Goal: Information Seeking & Learning: Understand process/instructions

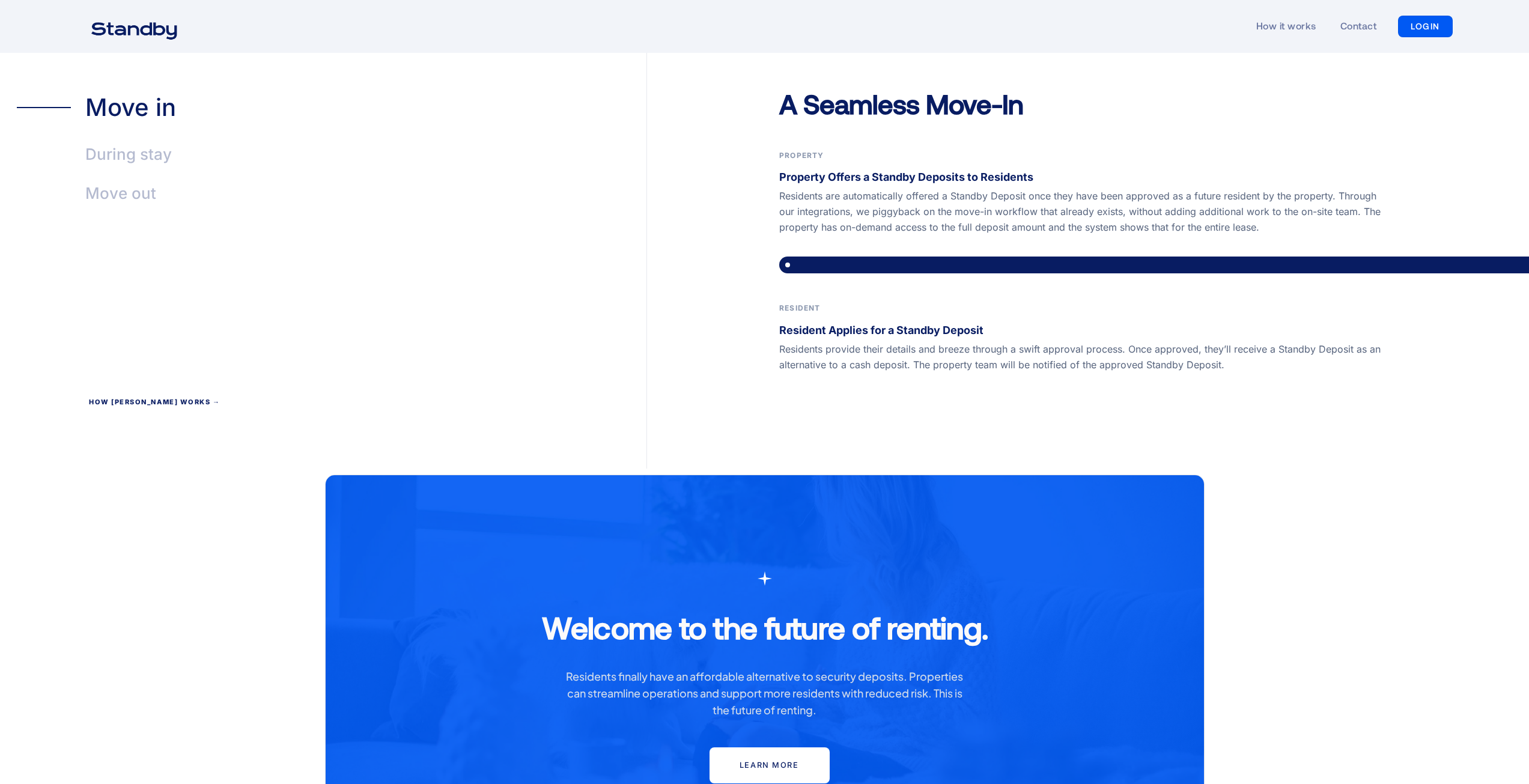
scroll to position [2462, 0]
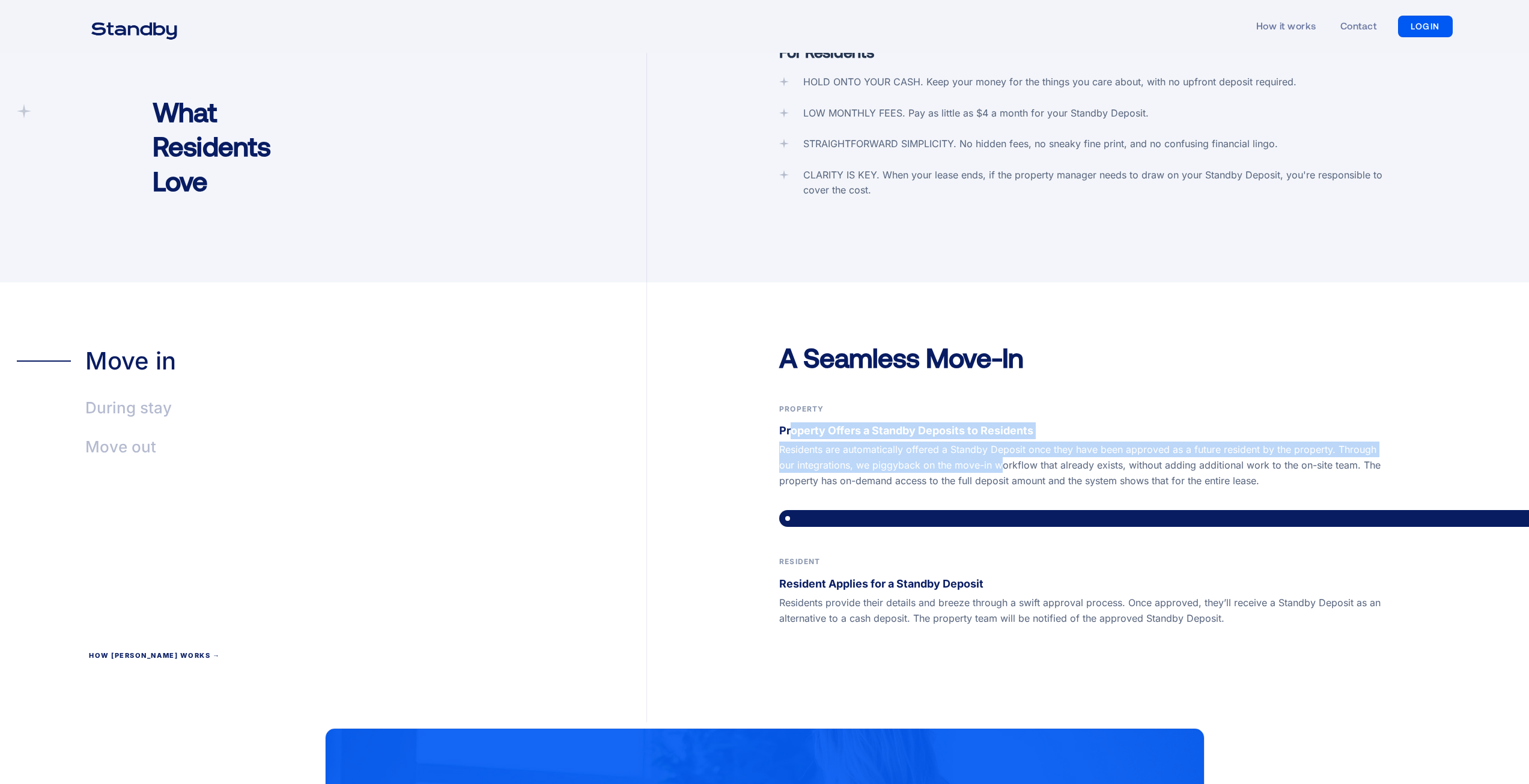
drag, startPoint x: 793, startPoint y: 407, endPoint x: 1000, endPoint y: 449, distance: 211.2
click at [1000, 447] on div "Property Property Offers a Standby Deposits to Residents Residents are automati…" at bounding box center [1088, 445] width 618 height 85
click at [1000, 449] on p "Residents are automatically offered a Standby Deposit once they have been appro…" at bounding box center [1088, 464] width 618 height 47
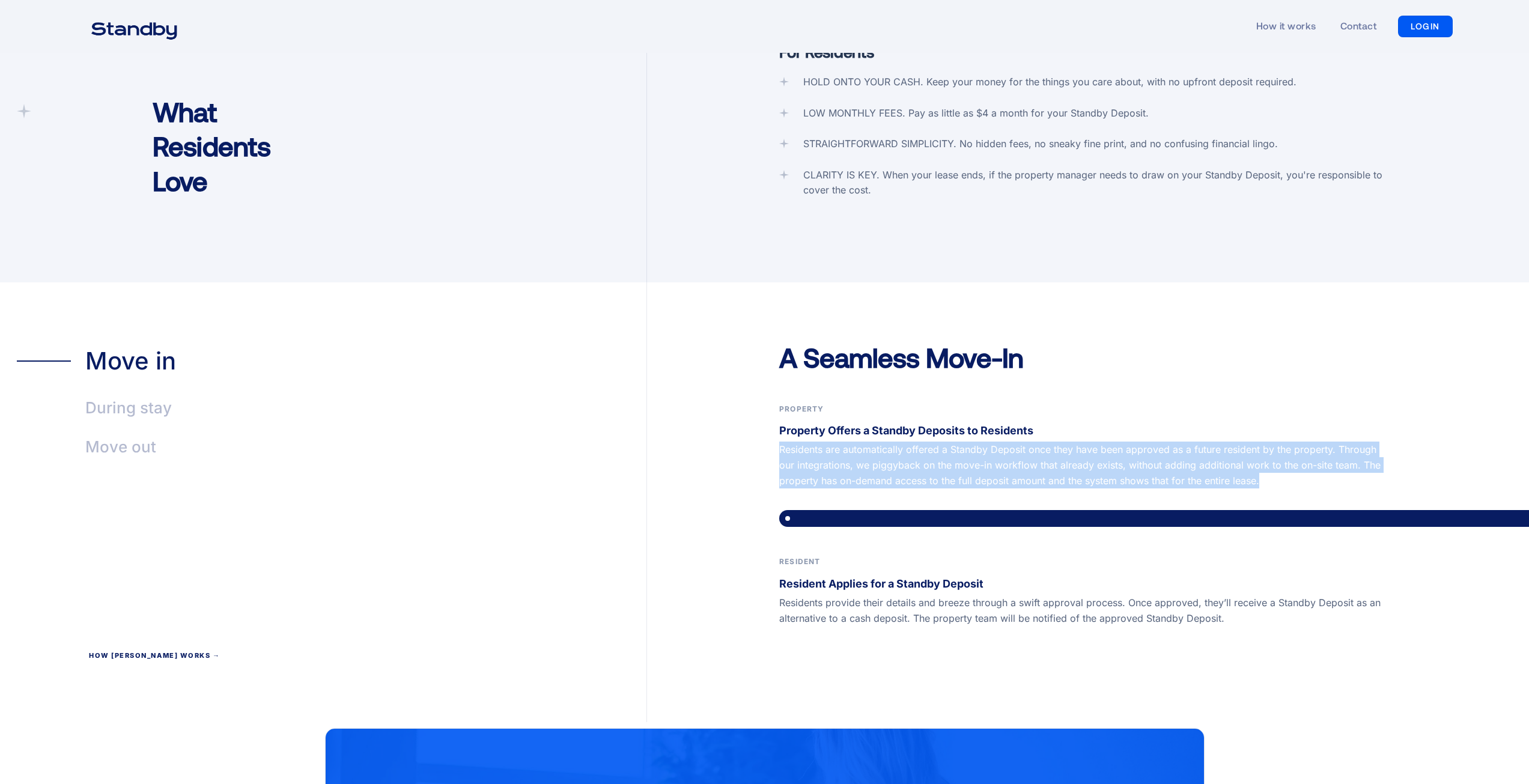
drag, startPoint x: 1275, startPoint y: 462, endPoint x: 770, endPoint y: 428, distance: 506.1
click at [770, 428] on div "A Seamless Move-In Property Property Offers a Standby Deposits to Residents Res…" at bounding box center [1088, 531] width 882 height 383
click at [912, 441] on p "Residents are automatically offered a Standby Deposit once they have been appro…" at bounding box center [1088, 464] width 618 height 47
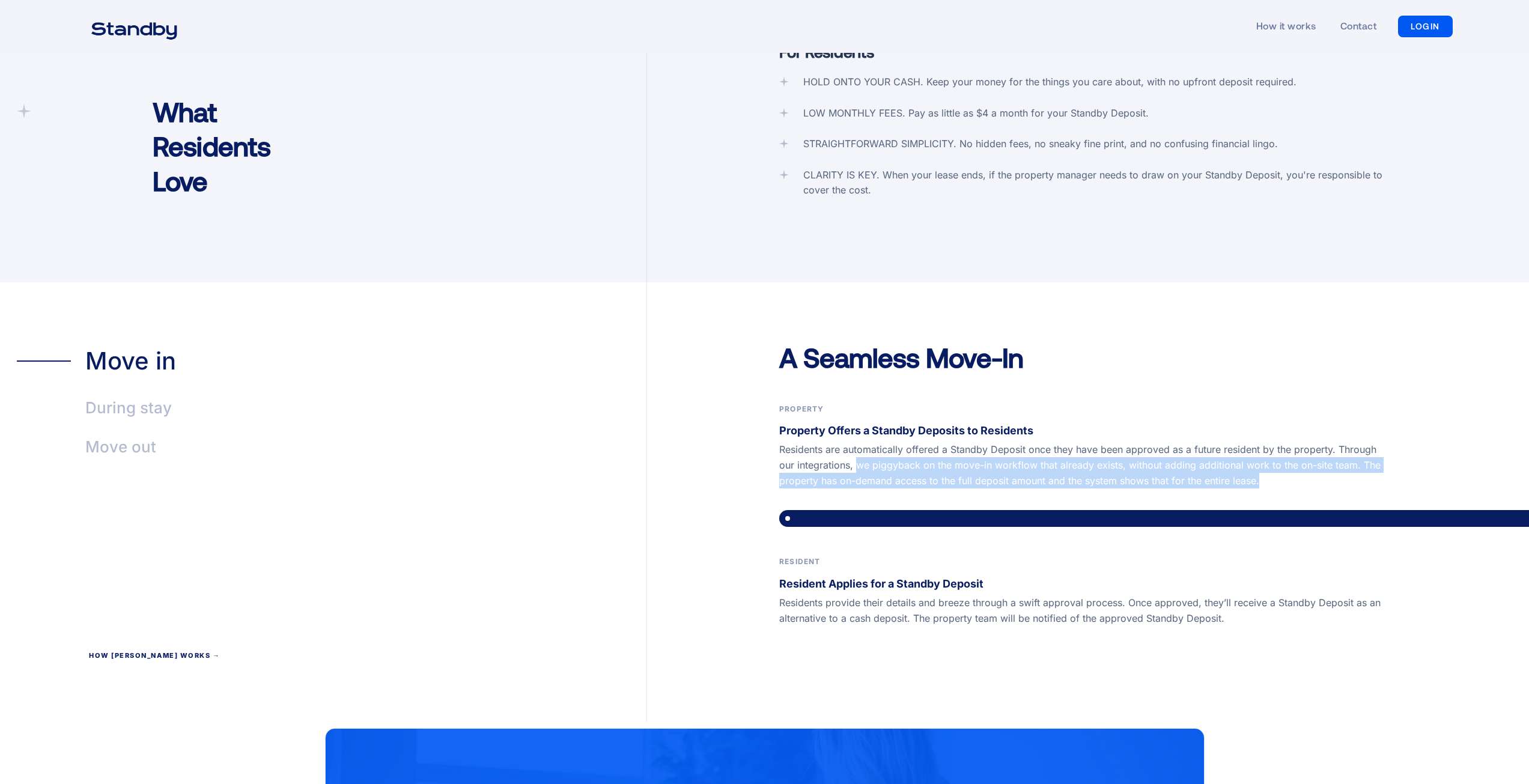
drag, startPoint x: 855, startPoint y: 445, endPoint x: 1297, endPoint y: 461, distance: 442.3
click at [1300, 457] on p "Residents are automatically offered a Standby Deposit once they have been appro…" at bounding box center [1088, 464] width 618 height 47
click at [1297, 461] on p "Residents are automatically offered a Standby Deposit once they have been appro…" at bounding box center [1088, 464] width 618 height 47
drag, startPoint x: 1280, startPoint y: 463, endPoint x: 874, endPoint y: 446, distance: 406.4
click at [874, 446] on p "Residents are automatically offered a Standby Deposit once they have been appro…" at bounding box center [1088, 464] width 618 height 47
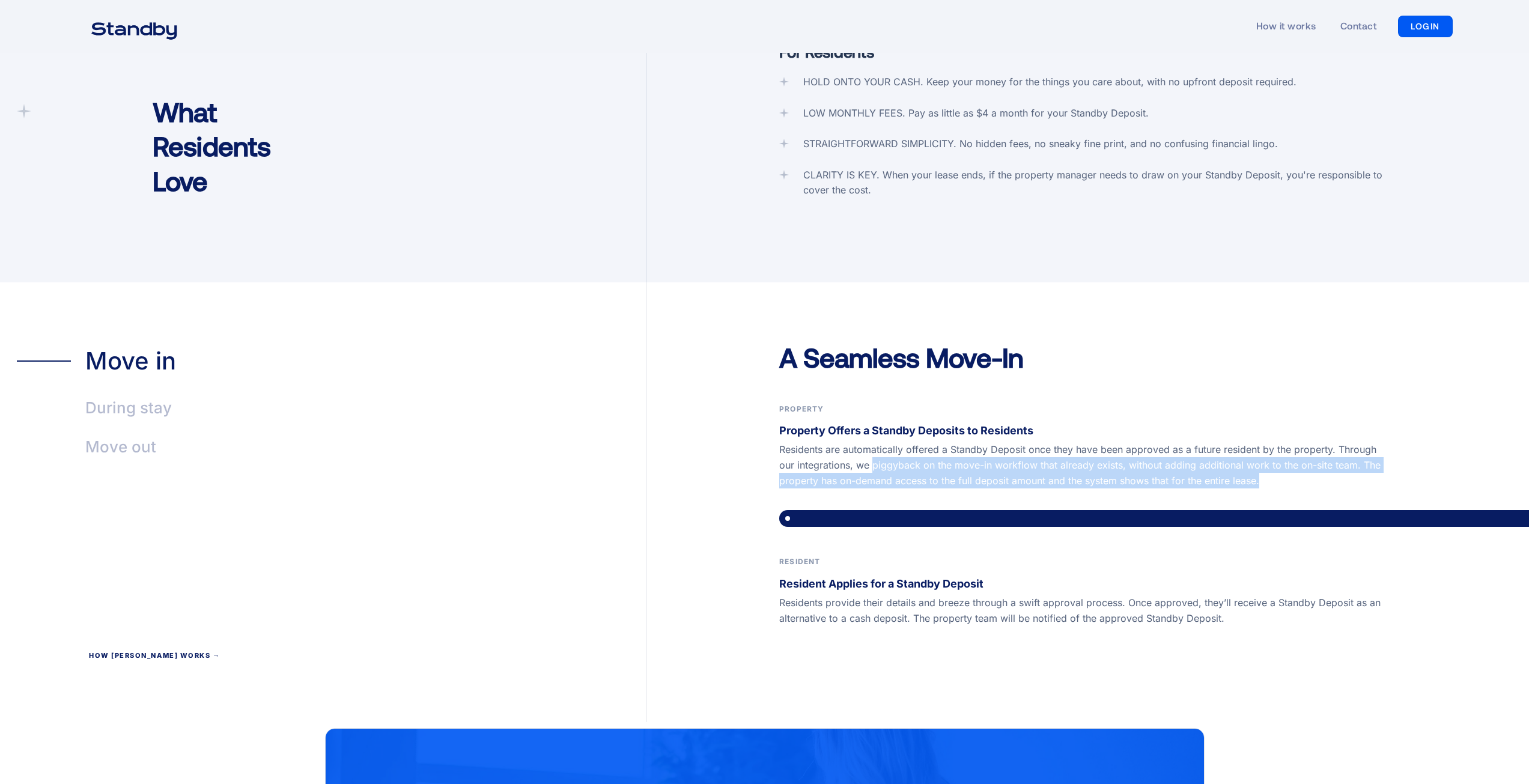
click at [874, 446] on p "Residents are automatically offered a Standby Deposit once they have been appro…" at bounding box center [1088, 464] width 618 height 47
drag, startPoint x: 808, startPoint y: 440, endPoint x: 1267, endPoint y: 455, distance: 459.2
click at [1266, 455] on p "Residents are automatically offered a Standby Deposit once they have been appro…" at bounding box center [1088, 464] width 618 height 47
click at [1267, 455] on p "Residents are automatically offered a Standby Deposit once they have been appro…" at bounding box center [1088, 464] width 618 height 47
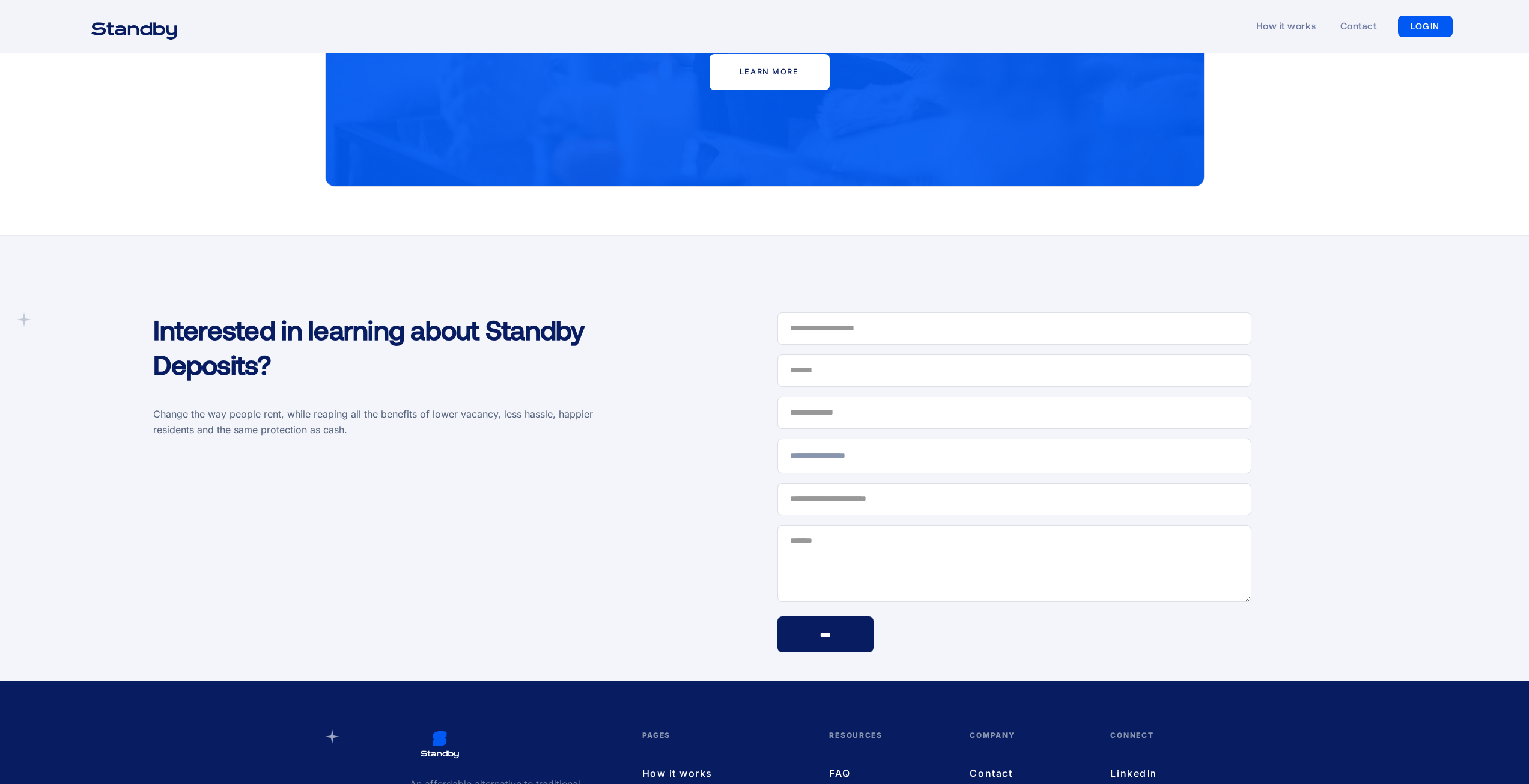
scroll to position [3423, 0]
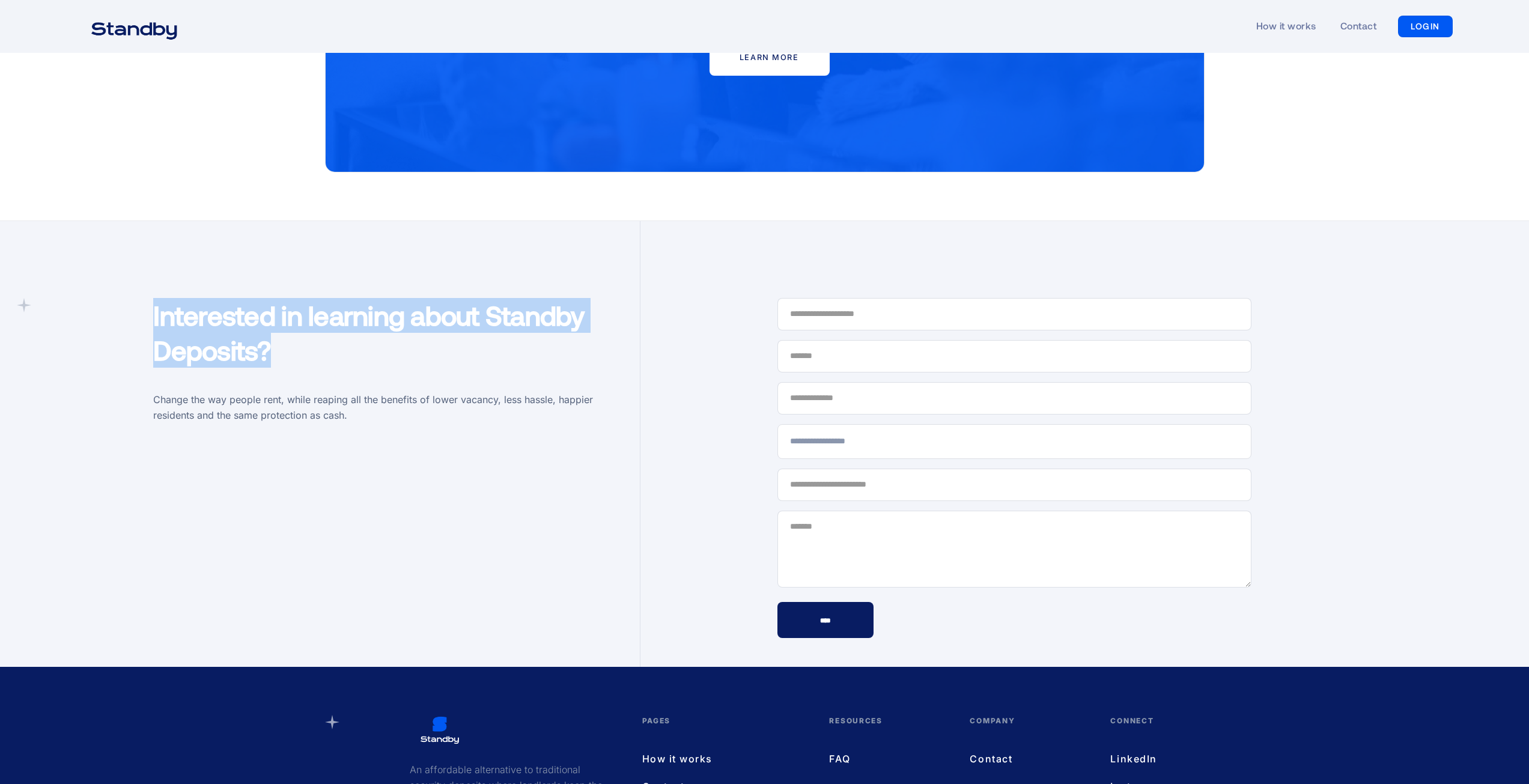
drag, startPoint x: 194, startPoint y: 317, endPoint x: 145, endPoint y: 296, distance: 53.3
click at [145, 296] on div "Interested in learning about Standby Deposits? Change the way people rent, whil…" at bounding box center [391, 328] width 499 height 214
click at [433, 343] on h1 "Interested in learning about Standby Deposits?" at bounding box center [390, 332] width 475 height 69
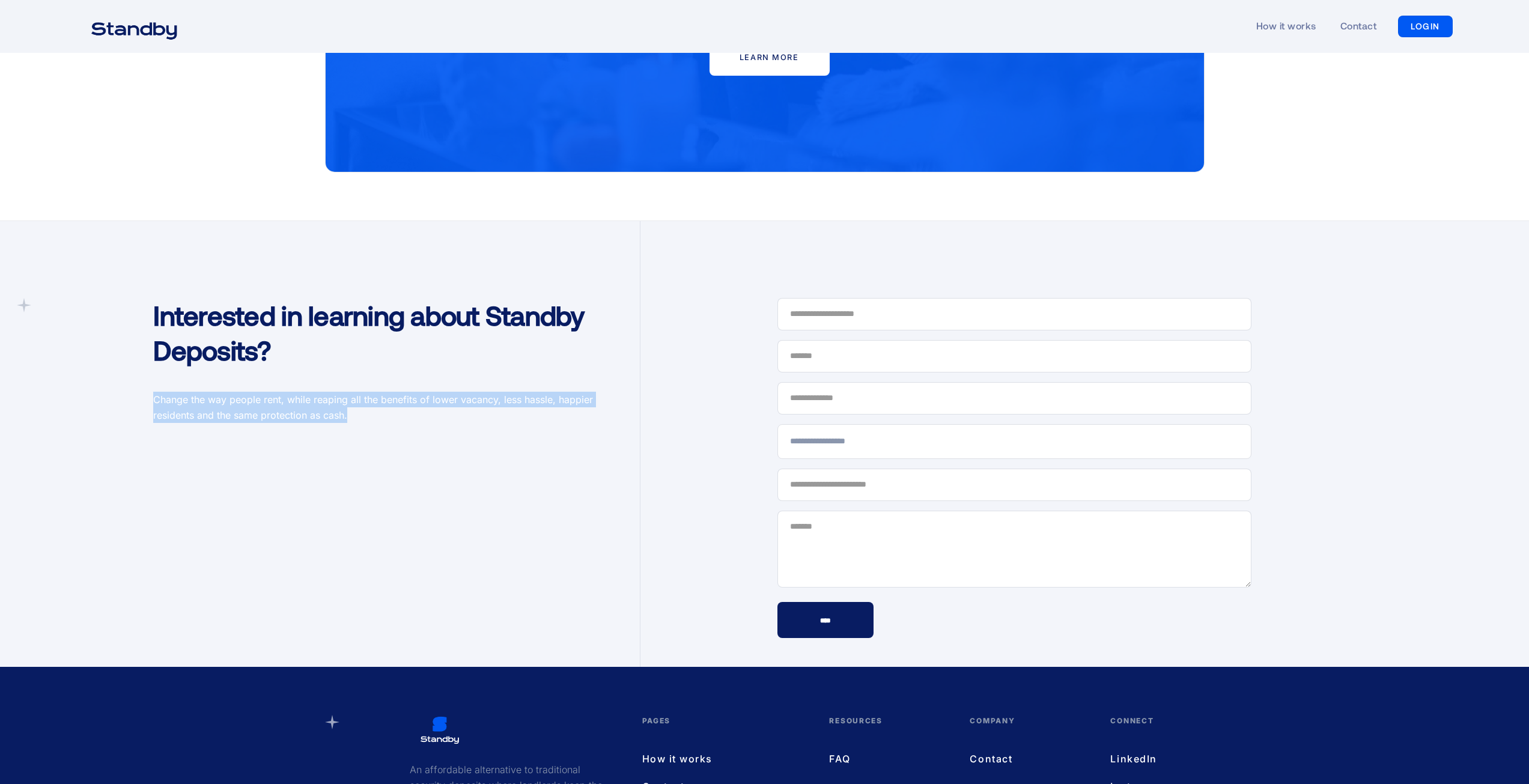
drag, startPoint x: 371, startPoint y: 397, endPoint x: 161, endPoint y: 358, distance: 213.6
click at [150, 358] on div "Interested in learning about Standby Deposits? Change the way people rent, whil…" at bounding box center [391, 328] width 499 height 214
click at [368, 391] on p "Change the way people rent, while reaping all the benefits of lower vacancy, le…" at bounding box center [390, 407] width 475 height 31
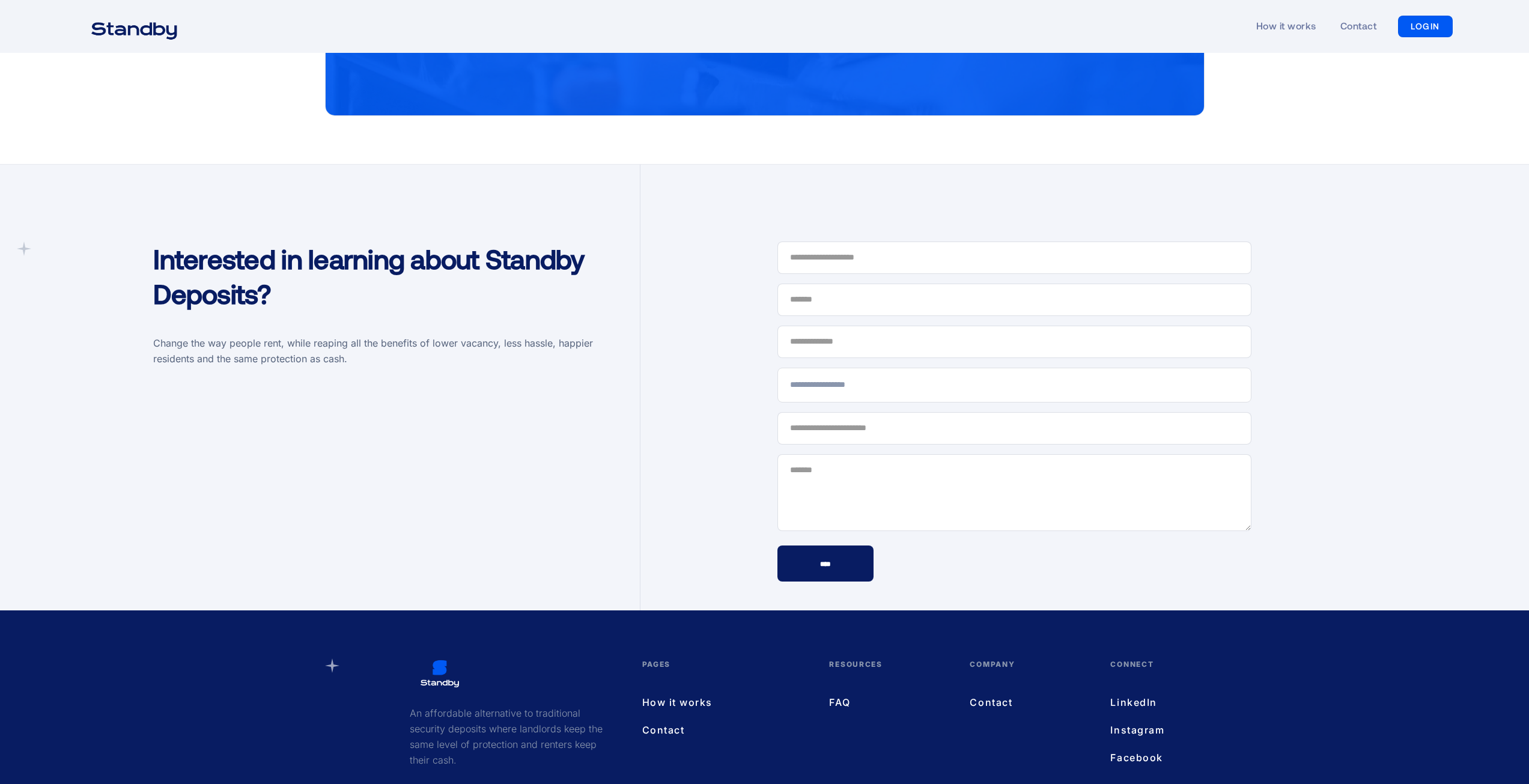
scroll to position [3592, 0]
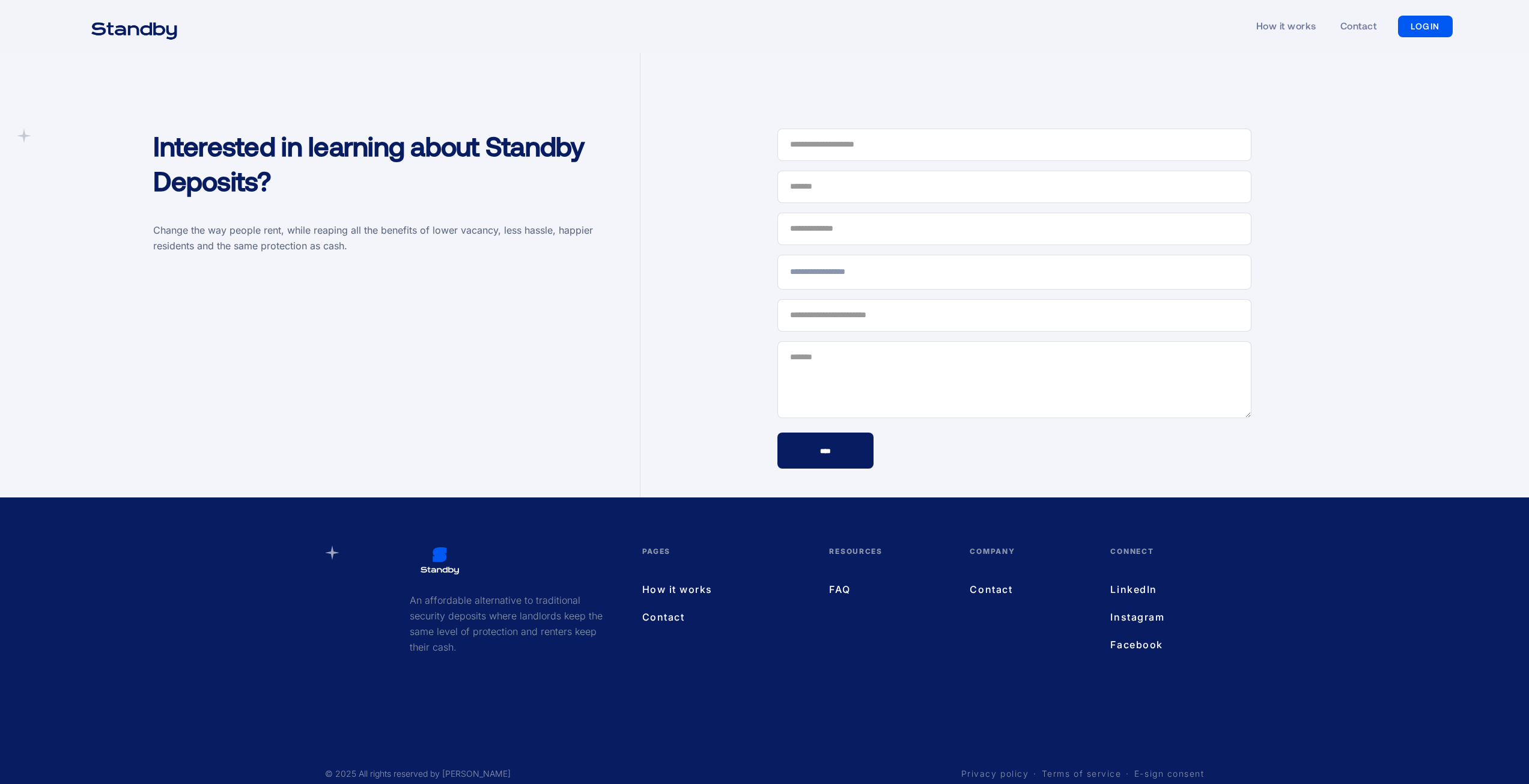
click at [678, 581] on link "How it works" at bounding box center [724, 589] width 164 height 16
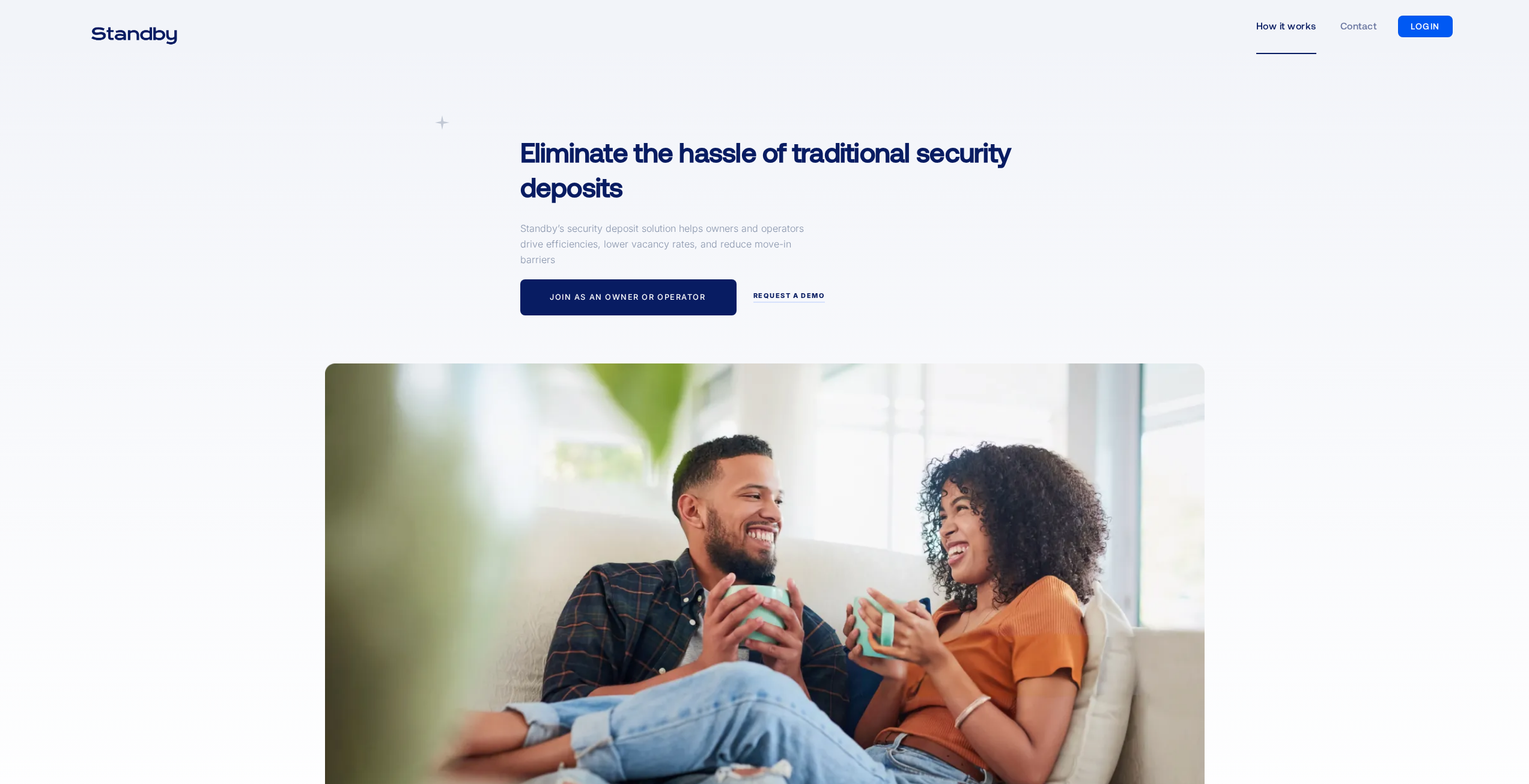
scroll to position [60, 0]
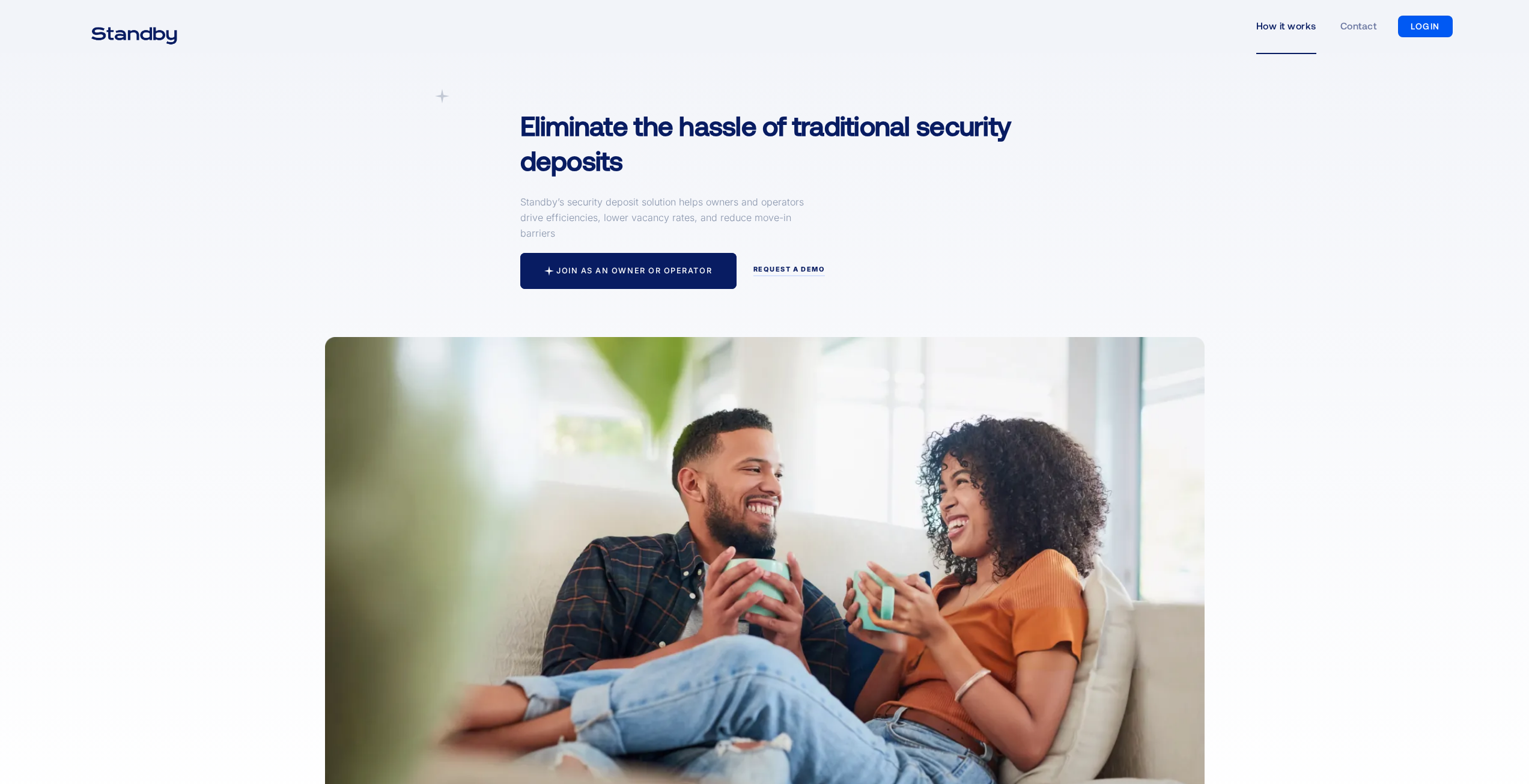
click at [667, 271] on div "Join as an owner or operator" at bounding box center [635, 270] width 156 height 9
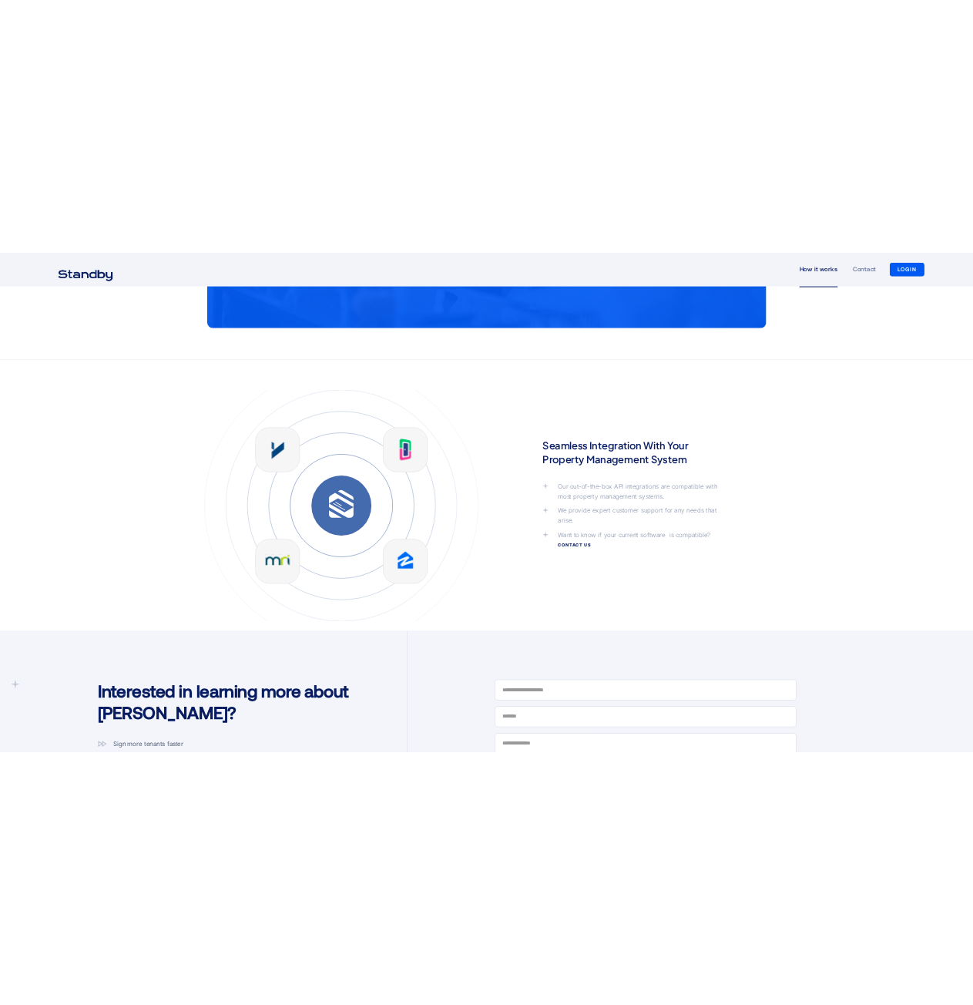
scroll to position [3338, 0]
